Goal: Navigation & Orientation: Find specific page/section

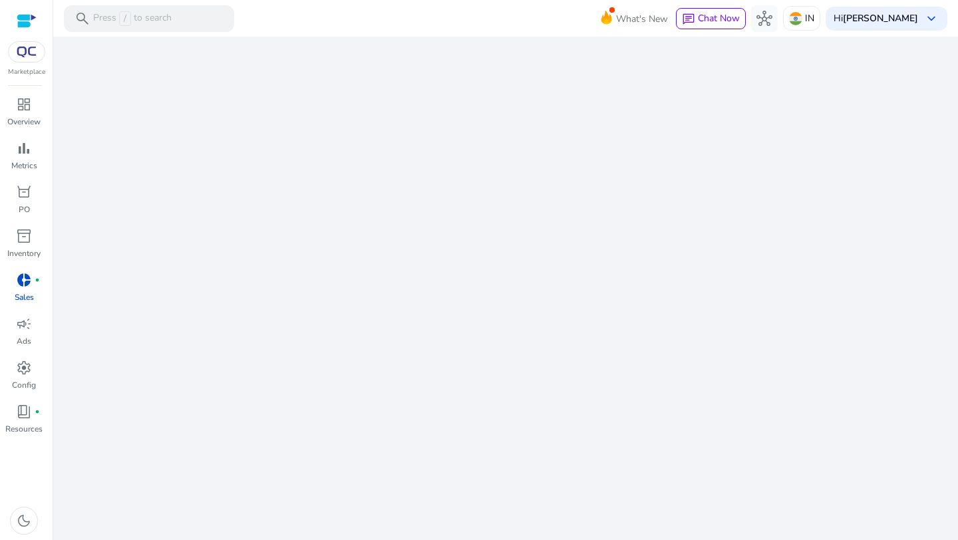
scroll to position [245, 0]
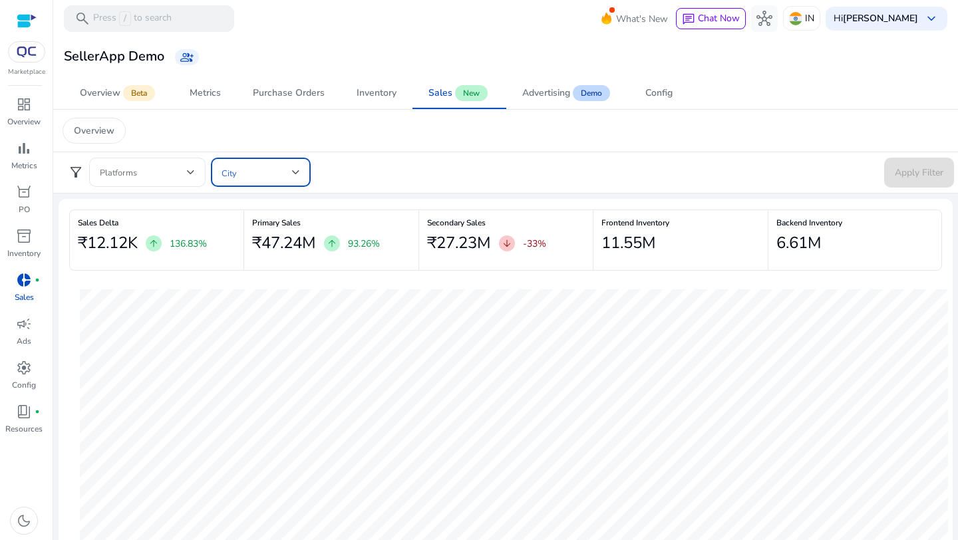
click at [237, 168] on span at bounding box center [257, 172] width 71 height 15
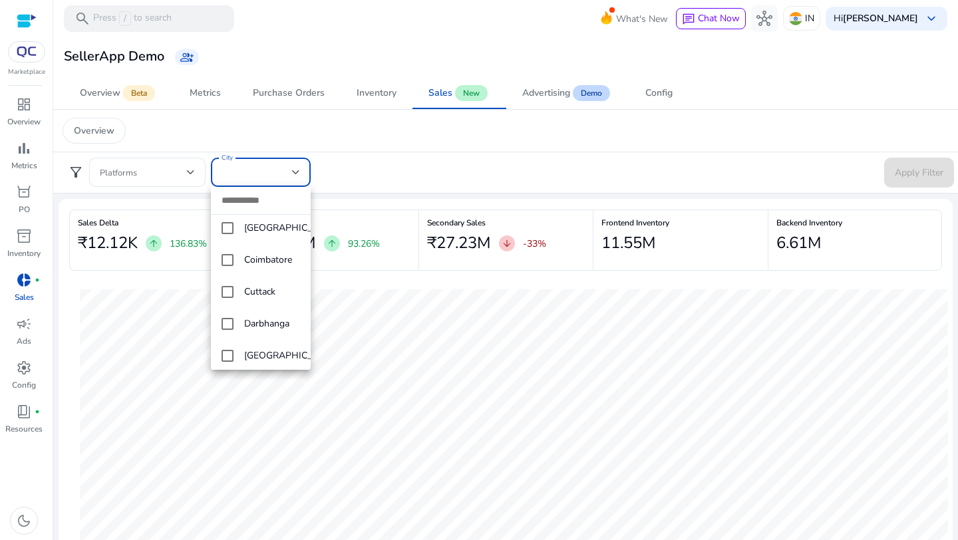
click at [235, 297] on mat-option "Cuttack" at bounding box center [261, 292] width 100 height 32
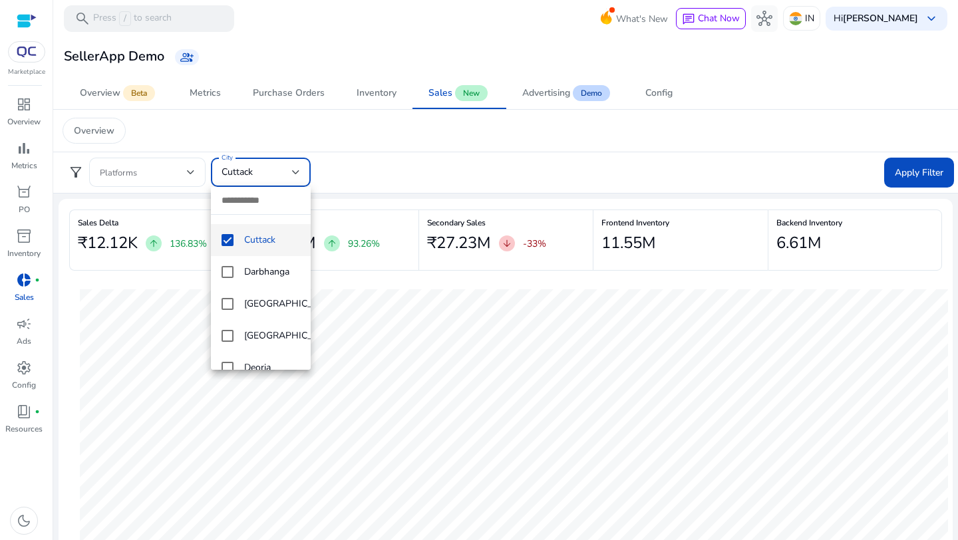
scroll to position [1426, 0]
click at [228, 220] on mat-pseudo-checkbox at bounding box center [228, 214] width 12 height 12
click at [218, 319] on mat-option "[GEOGRAPHIC_DATA]" at bounding box center [261, 310] width 100 height 32
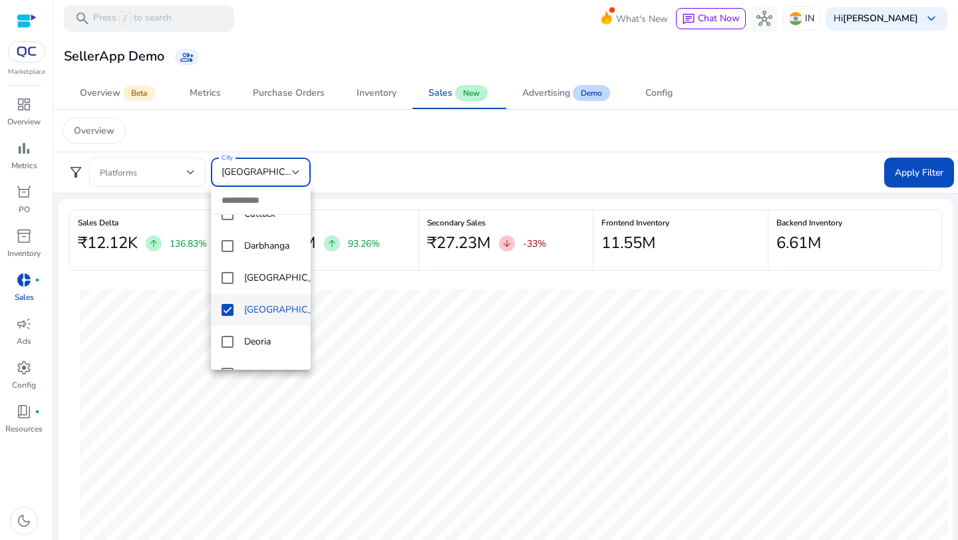
click at [357, 180] on div at bounding box center [479, 270] width 958 height 540
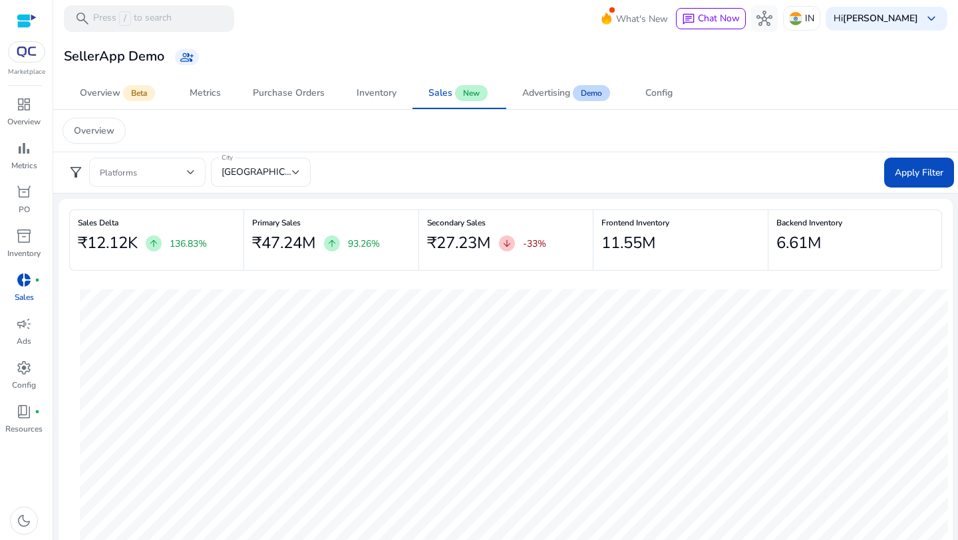
click at [174, 174] on span at bounding box center [143, 172] width 87 height 15
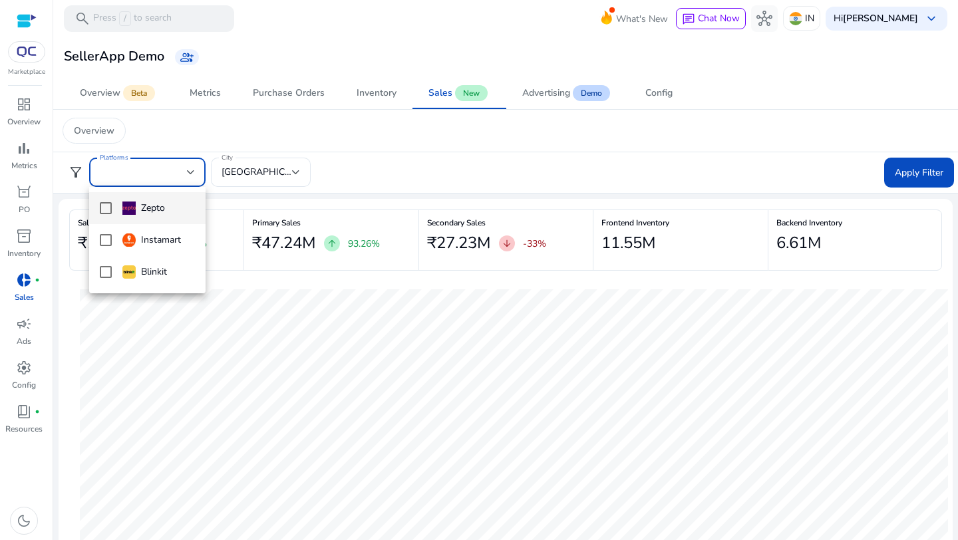
click at [379, 127] on div at bounding box center [479, 270] width 958 height 540
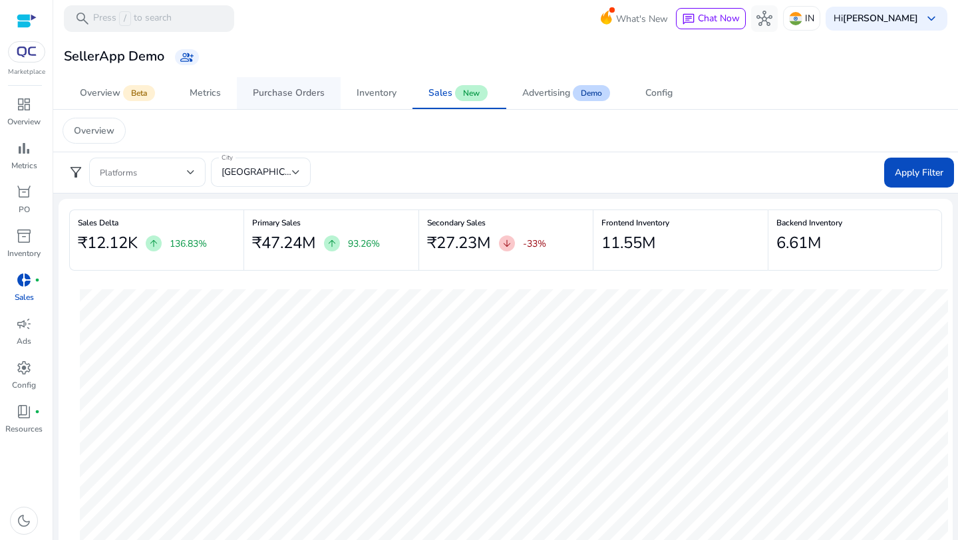
click at [290, 90] on div "Purchase Orders" at bounding box center [289, 92] width 72 height 9
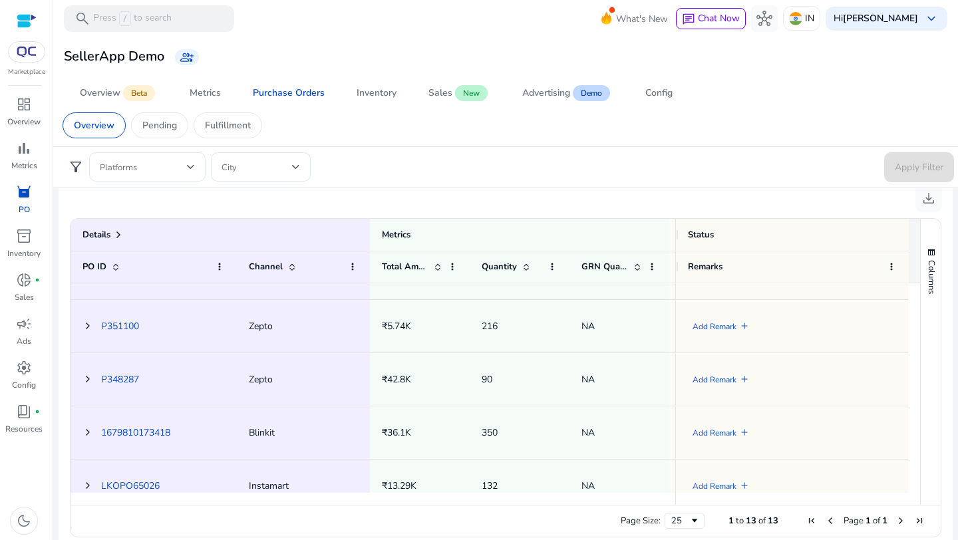
scroll to position [620, 0]
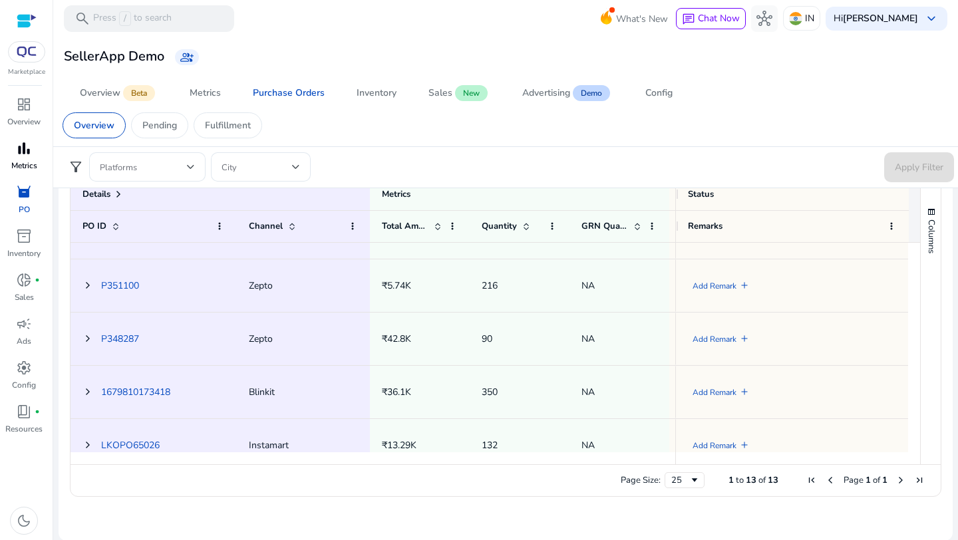
click at [20, 144] on span "bar_chart" at bounding box center [24, 148] width 16 height 16
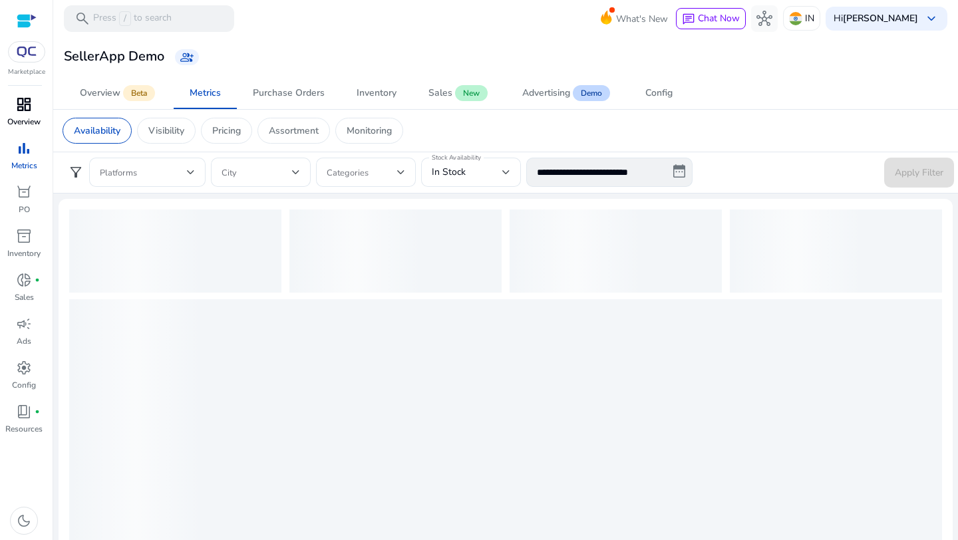
click at [21, 108] on span "dashboard" at bounding box center [24, 104] width 16 height 16
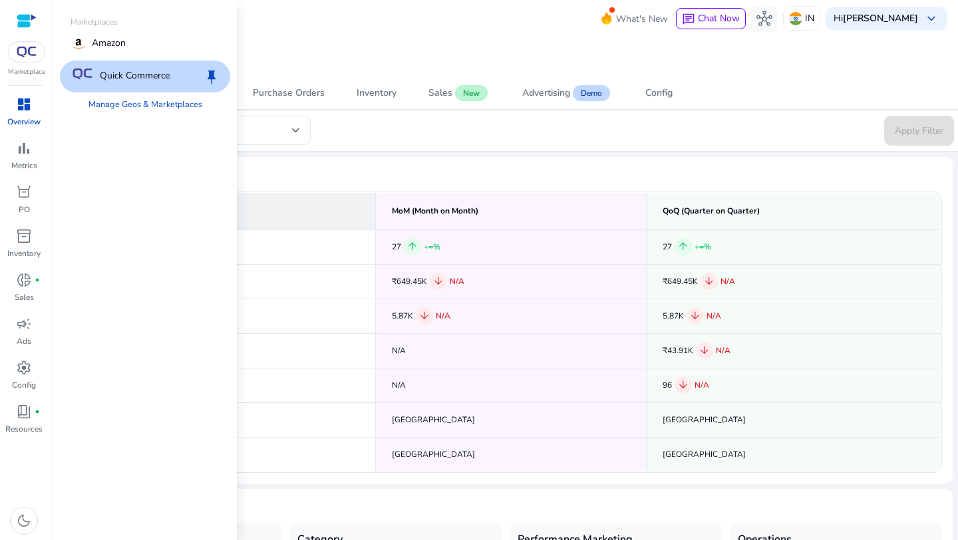
click at [27, 61] on div at bounding box center [26, 51] width 37 height 21
click at [21, 424] on p "Resources" at bounding box center [23, 429] width 37 height 12
